Goal: Browse casually

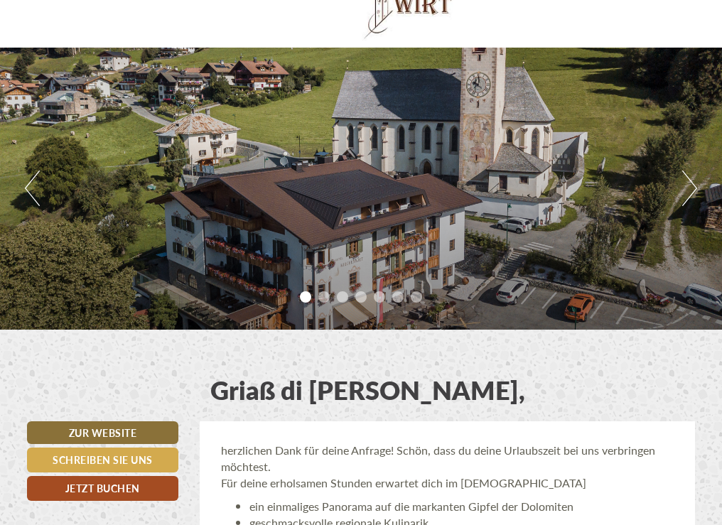
scroll to position [92, 0]
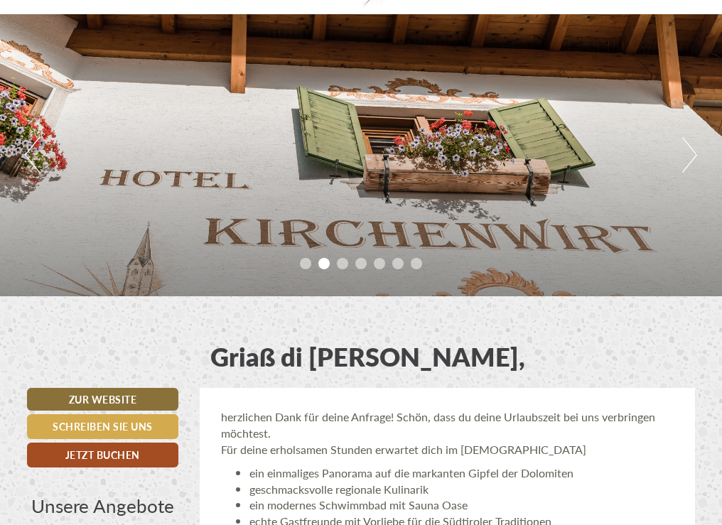
click at [688, 155] on button "Next" at bounding box center [689, 155] width 15 height 36
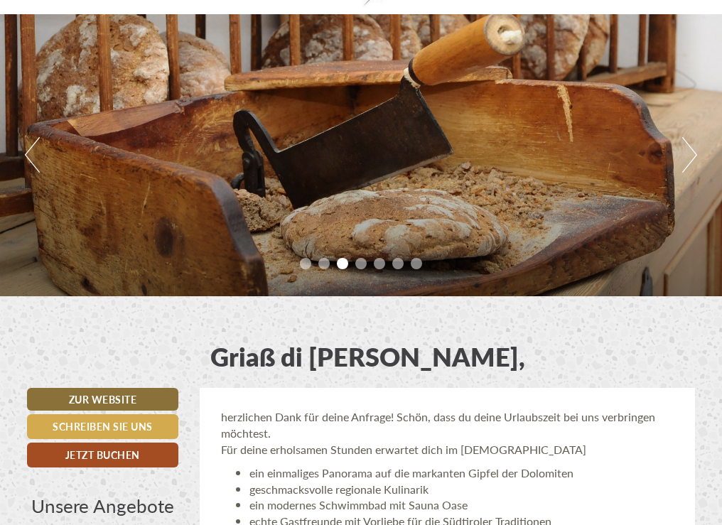
click at [688, 155] on button "Next" at bounding box center [689, 155] width 15 height 36
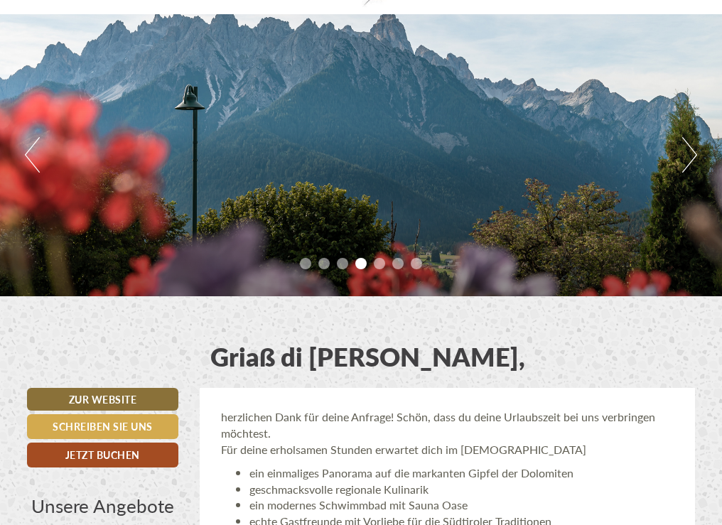
click at [688, 155] on button "Next" at bounding box center [689, 155] width 15 height 36
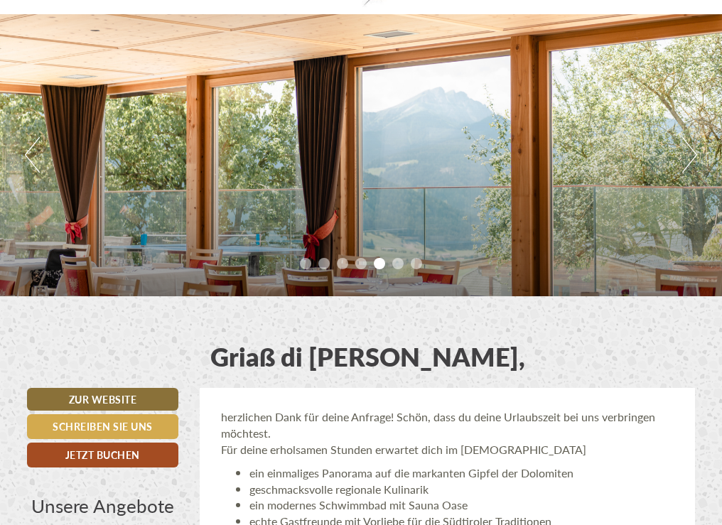
click at [688, 155] on button "Next" at bounding box center [689, 155] width 15 height 36
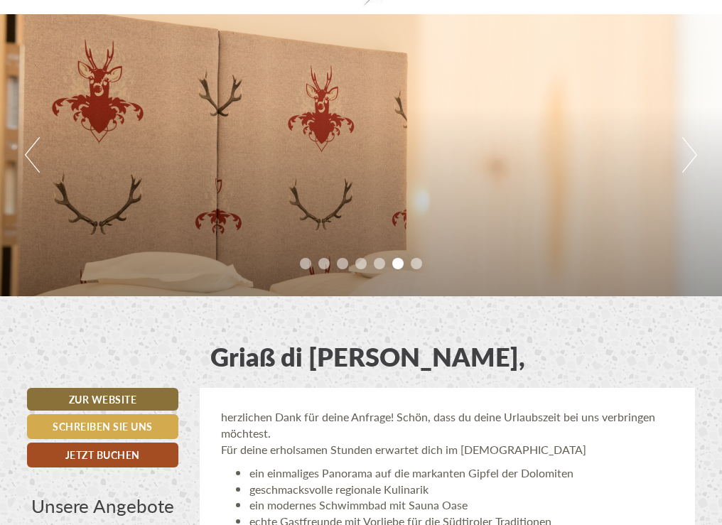
click at [689, 155] on button "Next" at bounding box center [689, 155] width 15 height 36
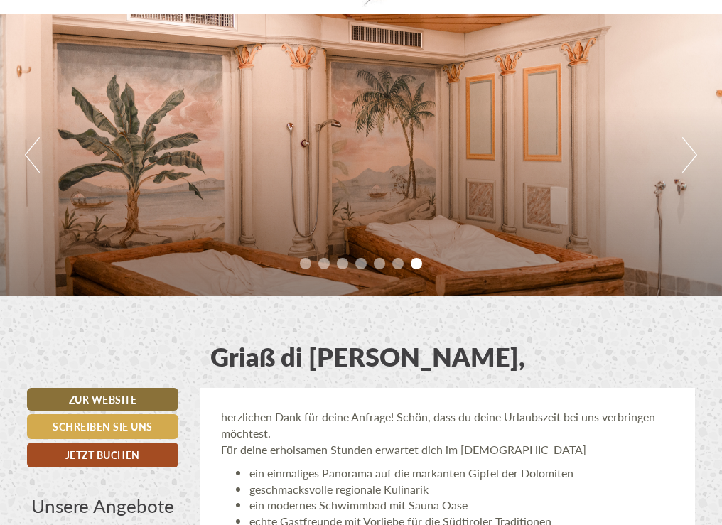
click at [689, 155] on button "Next" at bounding box center [689, 155] width 15 height 36
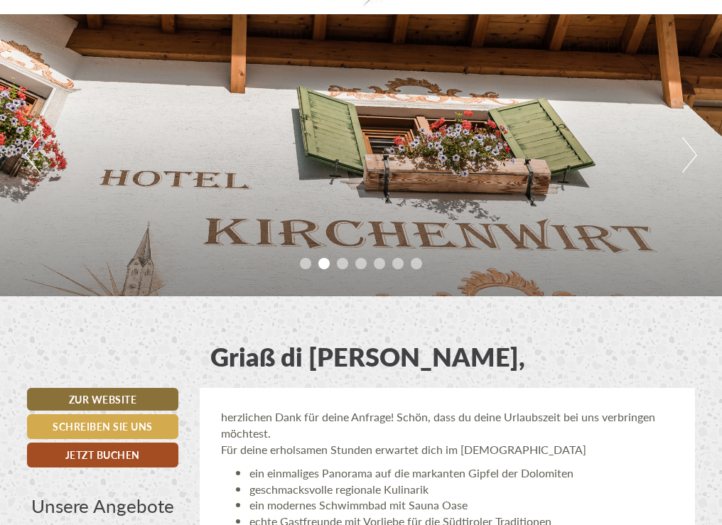
click at [689, 155] on button "Next" at bounding box center [689, 155] width 15 height 36
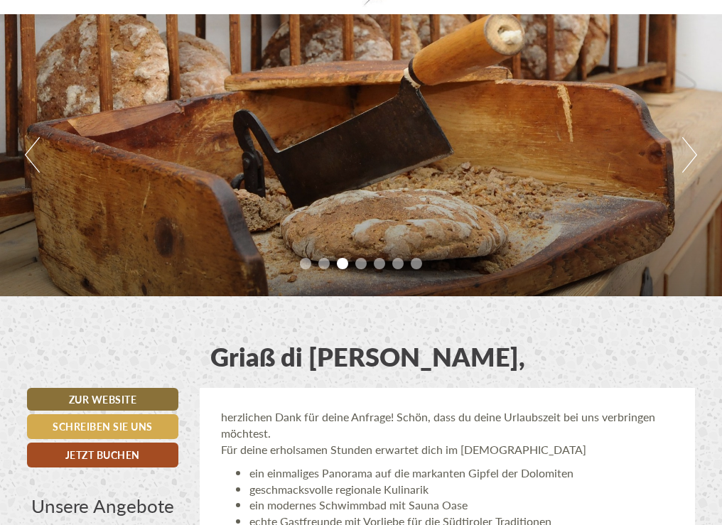
click at [689, 155] on button "Next" at bounding box center [689, 155] width 15 height 36
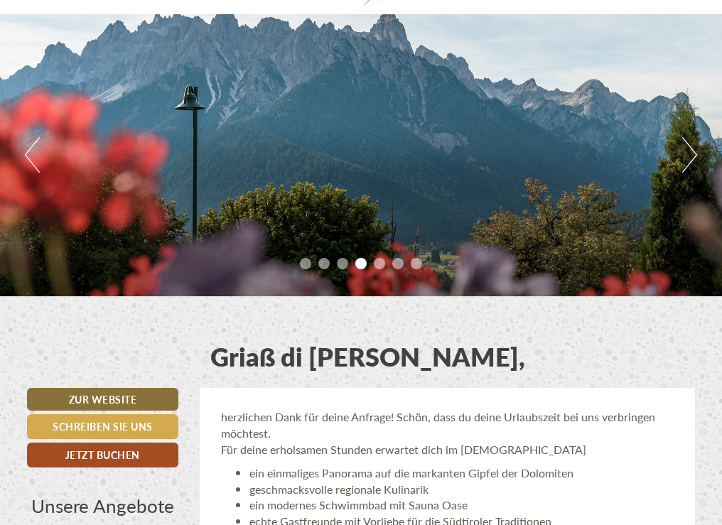
click at [689, 155] on button "Next" at bounding box center [689, 155] width 15 height 36
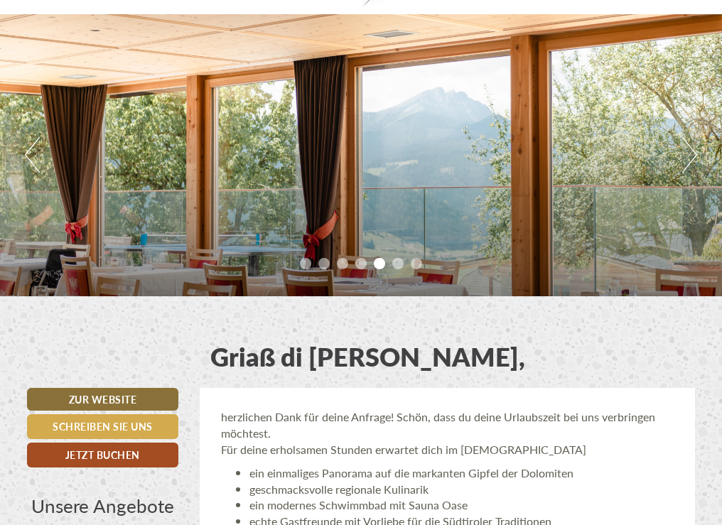
click at [689, 155] on button "Next" at bounding box center [689, 155] width 15 height 36
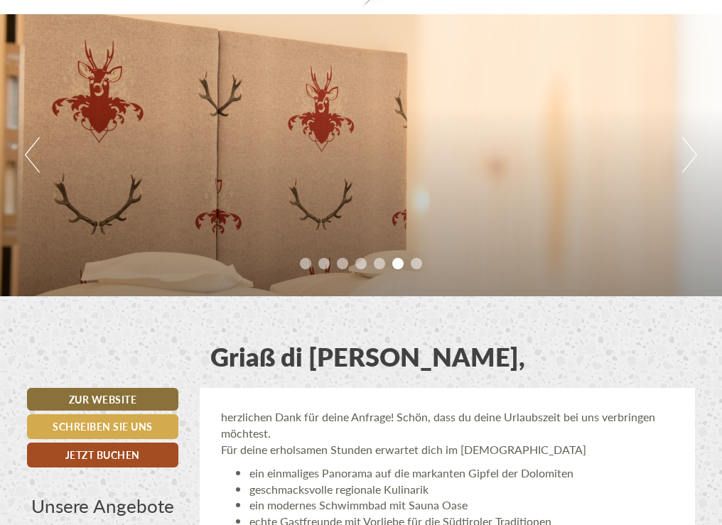
click at [689, 155] on button "Next" at bounding box center [689, 155] width 15 height 36
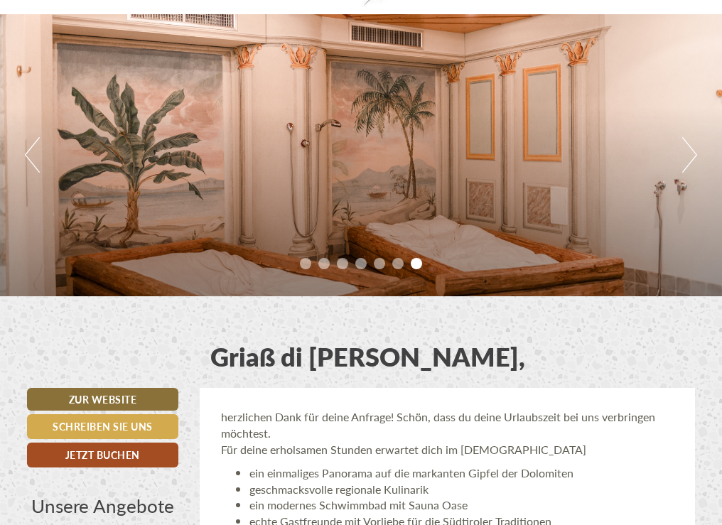
click at [689, 155] on button "Next" at bounding box center [689, 155] width 15 height 36
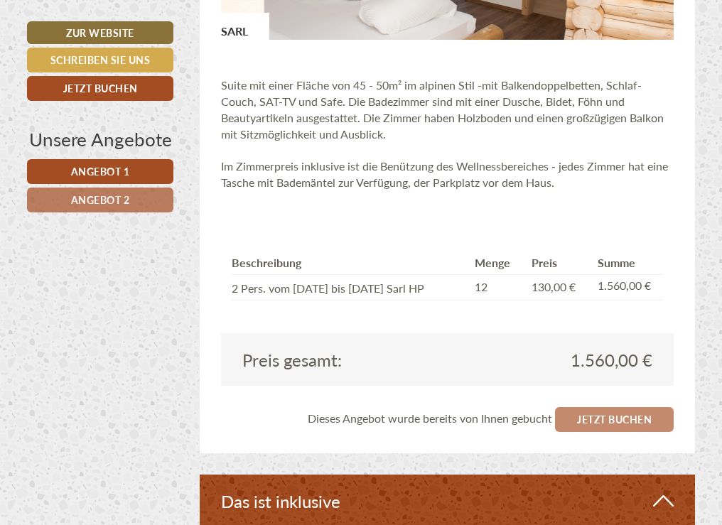
scroll to position [2035, 0]
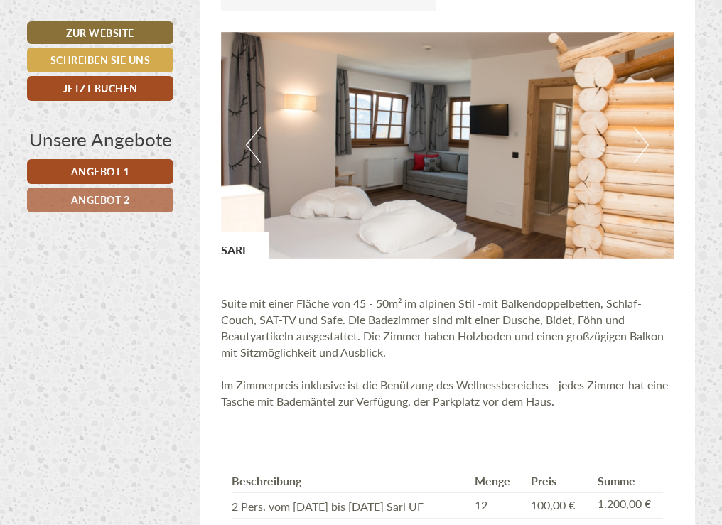
scroll to position [721, 0]
